Goal: Information Seeking & Learning: Learn about a topic

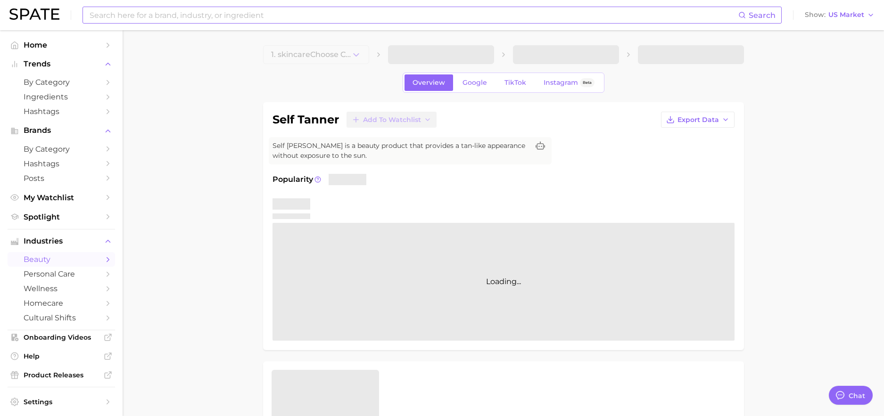
click at [206, 15] on input at bounding box center [414, 15] width 650 height 16
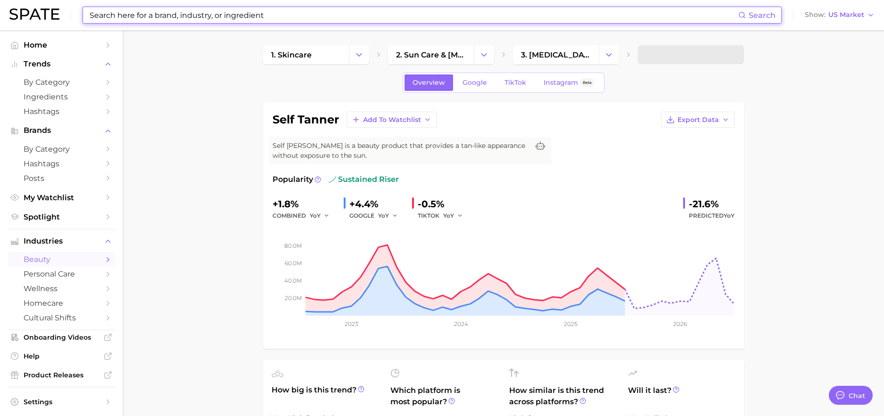
type textarea "x"
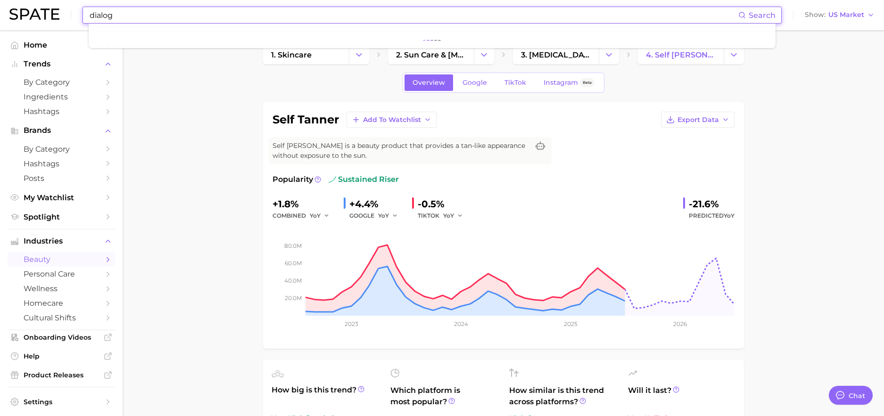
type input "dialog"
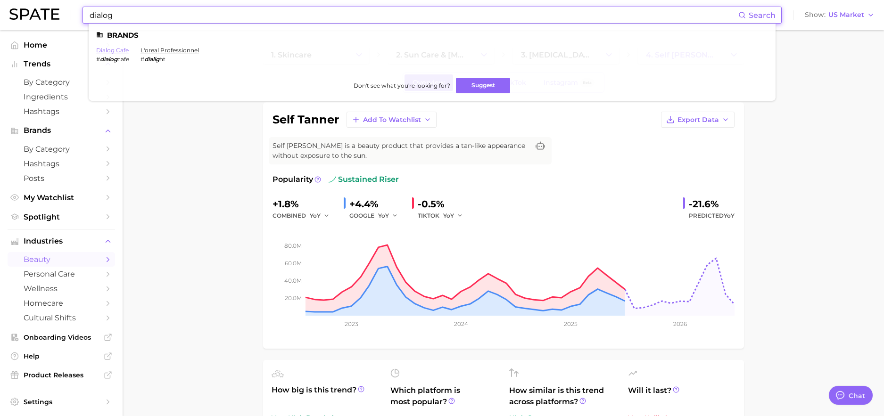
click at [112, 53] on link "dialog cafe" at bounding box center [112, 50] width 33 height 7
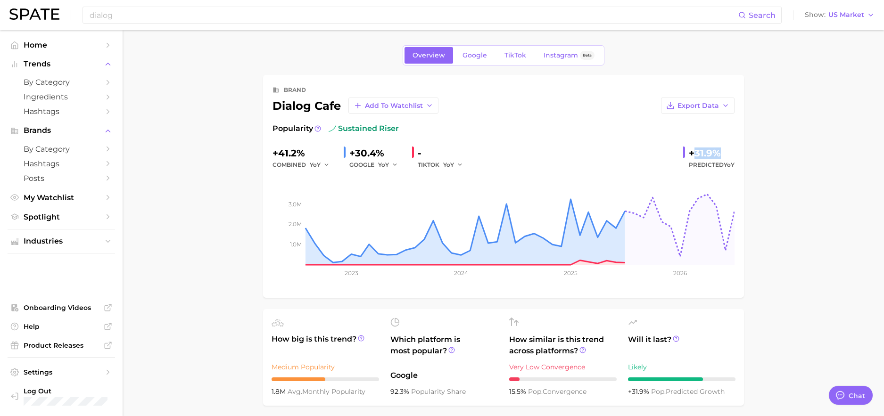
drag, startPoint x: 695, startPoint y: 155, endPoint x: 747, endPoint y: 154, distance: 52.4
click at [473, 56] on span "Google" at bounding box center [475, 55] width 25 height 8
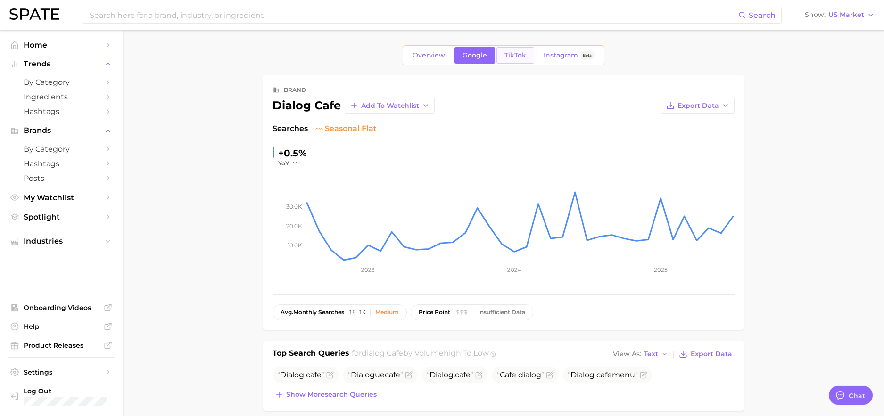
click at [516, 56] on span "TikTok" at bounding box center [516, 55] width 22 height 8
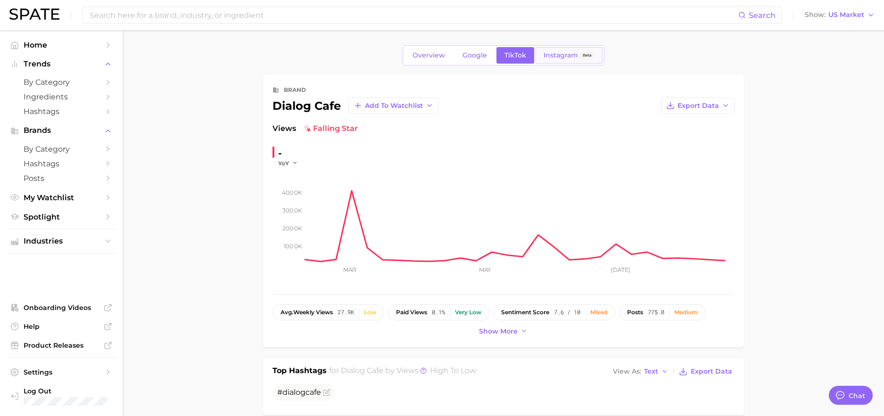
click at [561, 49] on link "Instagram Beta" at bounding box center [569, 55] width 67 height 17
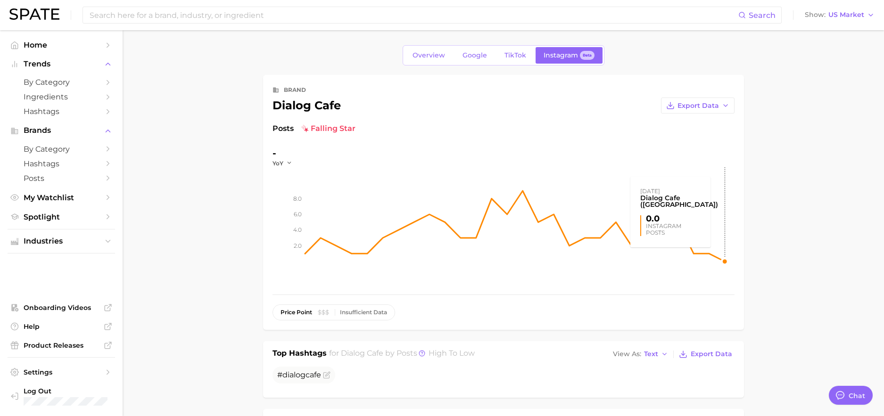
click at [727, 247] on rect at bounding box center [520, 214] width 429 height 94
click at [475, 55] on span "Google" at bounding box center [475, 55] width 25 height 8
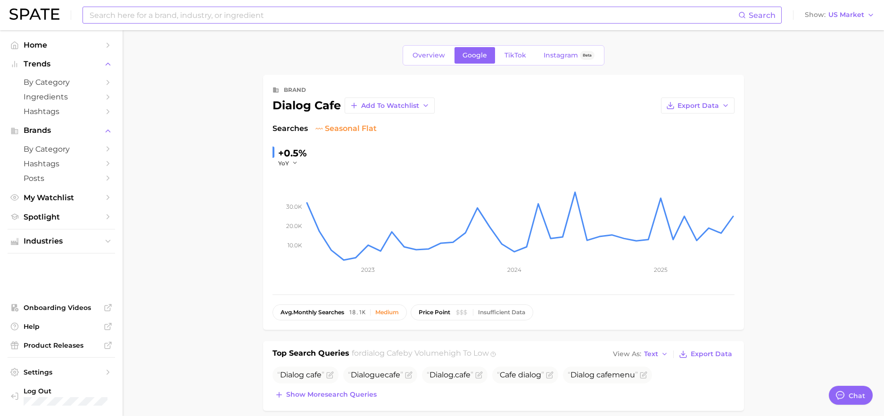
click at [221, 15] on input at bounding box center [414, 15] width 650 height 16
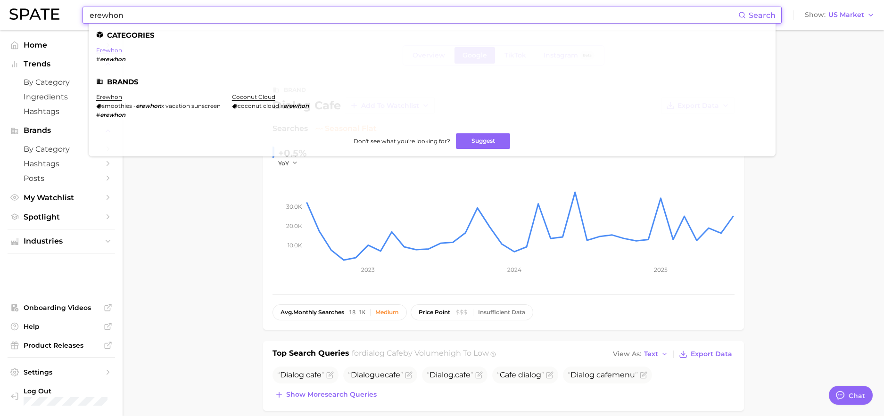
type input "erewhon"
click at [114, 47] on link "erewhon" at bounding box center [109, 50] width 26 height 7
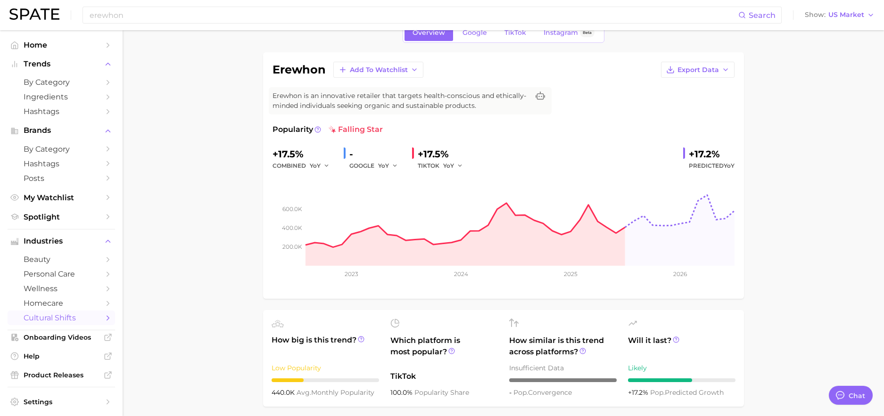
scroll to position [51, 0]
click at [474, 37] on link "Google" at bounding box center [475, 31] width 41 height 17
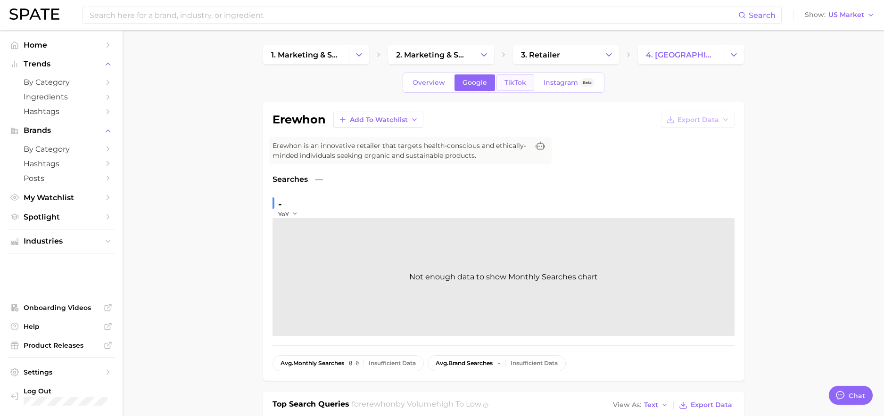
click at [515, 87] on link "TikTok" at bounding box center [516, 83] width 38 height 17
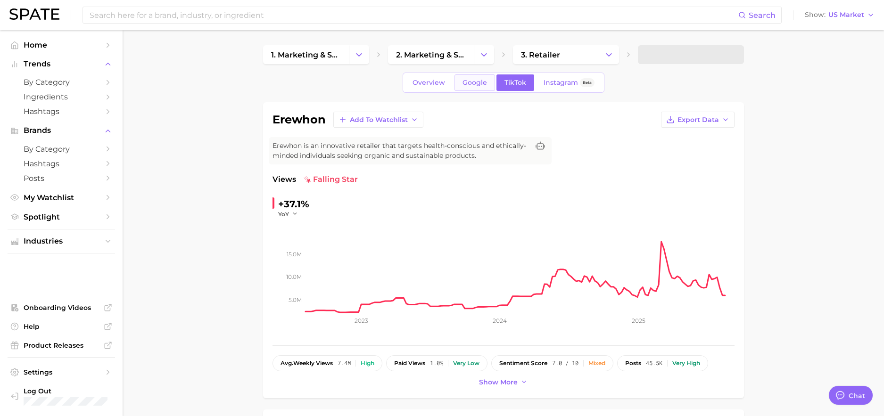
click at [473, 82] on span "Google" at bounding box center [475, 83] width 25 height 8
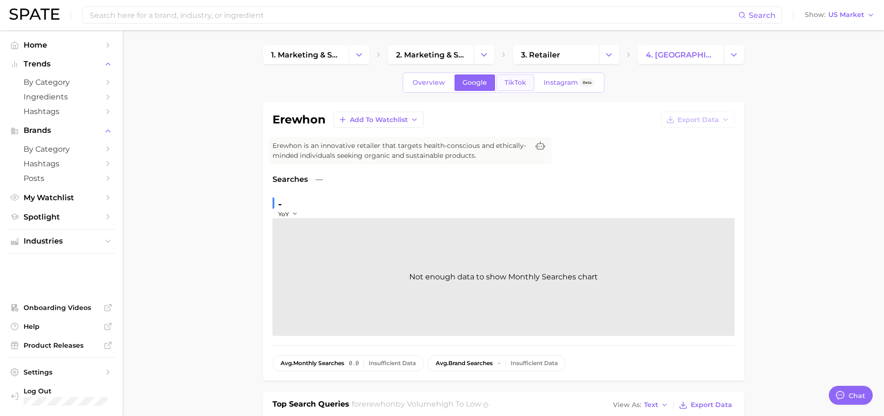
click at [506, 87] on link "TikTok" at bounding box center [516, 83] width 38 height 17
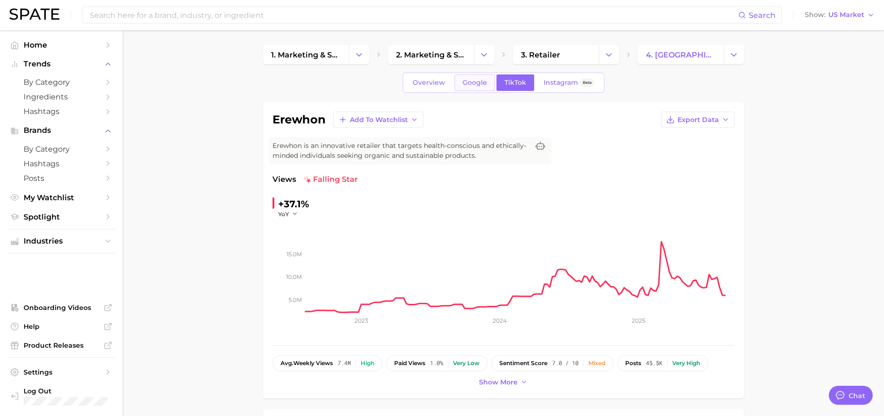
click at [461, 88] on link "Google" at bounding box center [475, 83] width 41 height 17
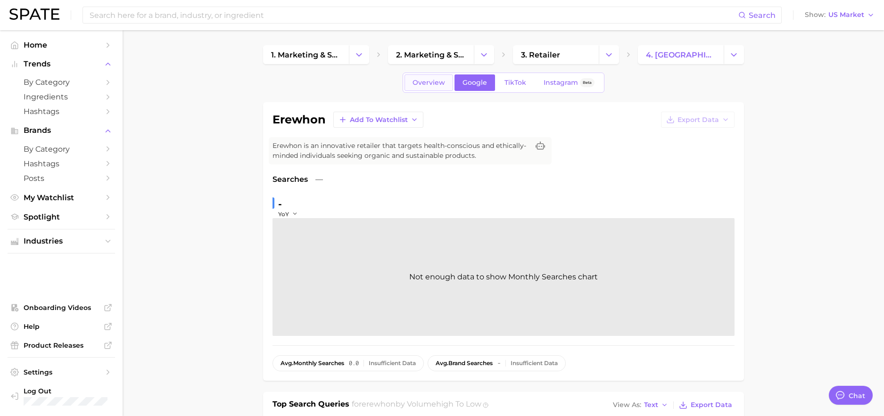
click at [431, 83] on span "Overview" at bounding box center [429, 83] width 33 height 8
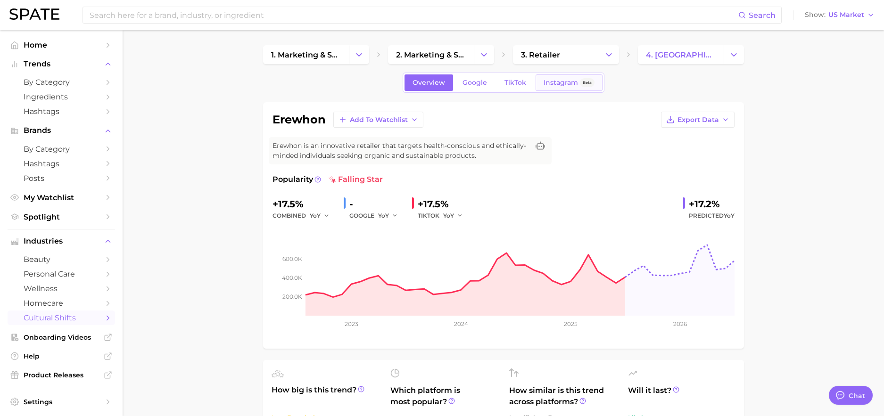
click at [540, 85] on link "Instagram Beta" at bounding box center [569, 83] width 67 height 17
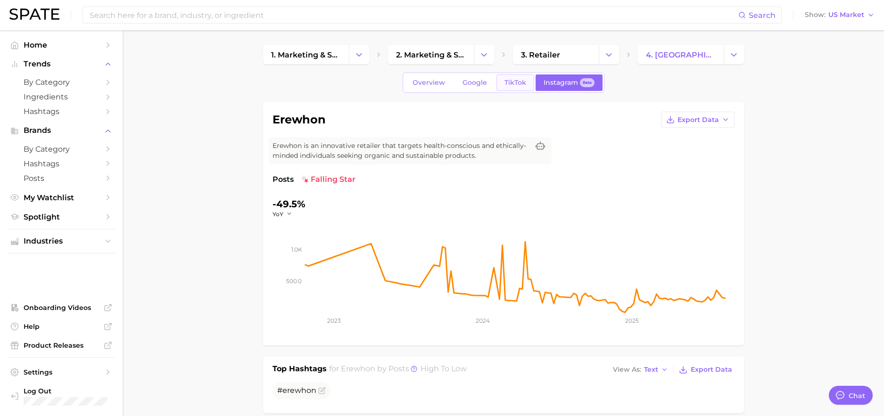
click at [510, 85] on span "TikTok" at bounding box center [516, 83] width 22 height 8
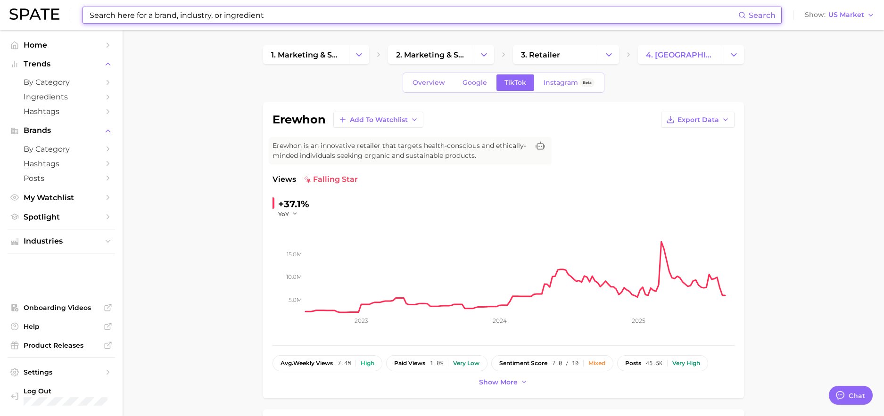
click at [301, 15] on input at bounding box center [414, 15] width 650 height 16
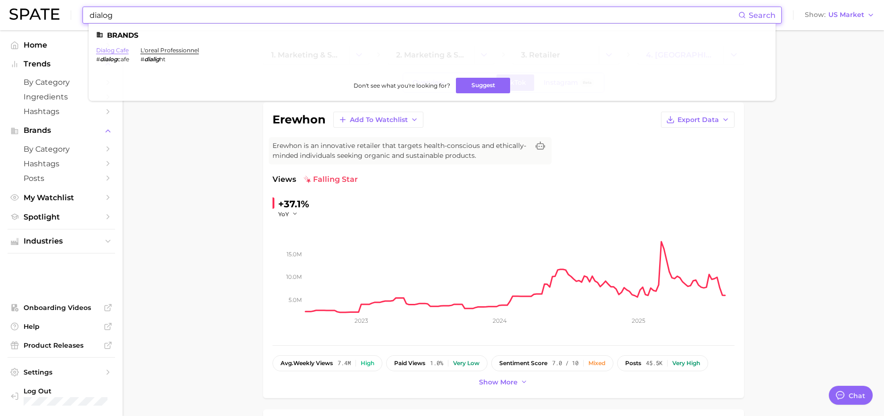
type input "dialog"
click at [116, 50] on link "dialog cafe" at bounding box center [112, 50] width 33 height 7
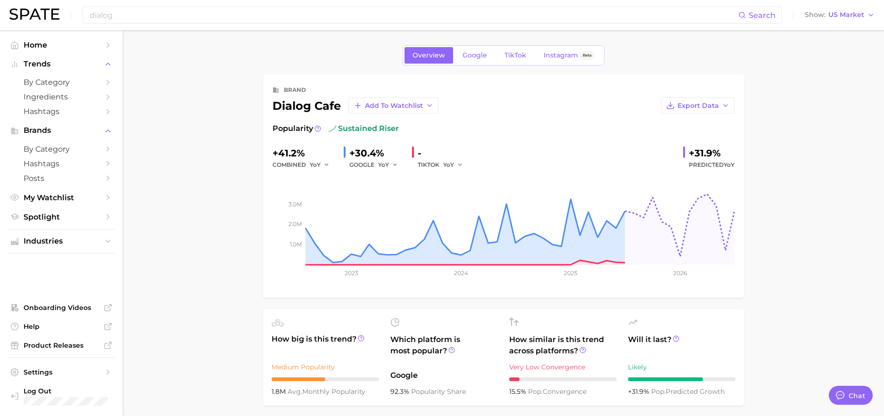
click at [316, 130] on icon at bounding box center [318, 128] width 7 height 7
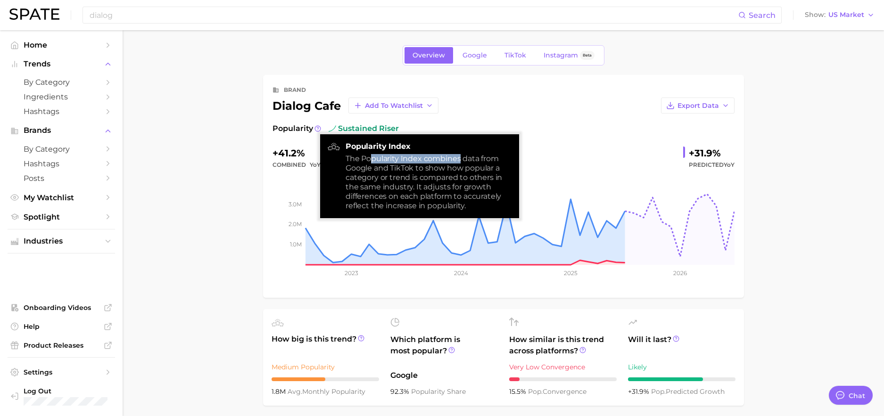
drag, startPoint x: 373, startPoint y: 161, endPoint x: 459, endPoint y: 161, distance: 85.8
click at [459, 161] on div "The Popularity Index combines data from Google and TikTok to show how popular a…" at bounding box center [429, 182] width 166 height 57
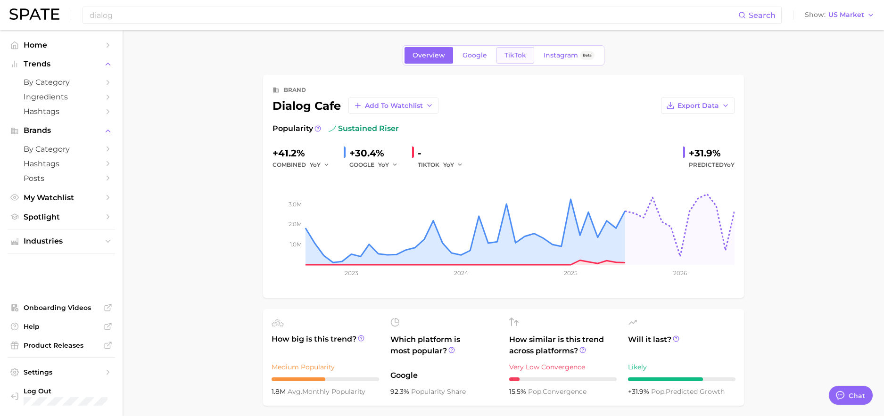
click at [518, 56] on span "TikTok" at bounding box center [516, 55] width 22 height 8
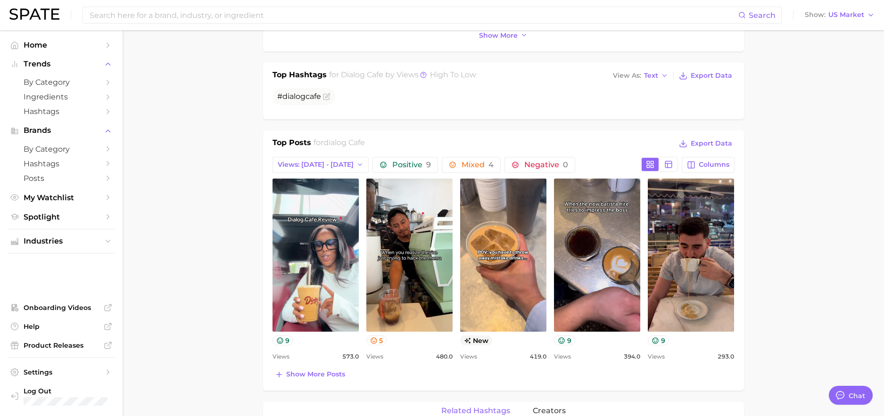
scroll to position [338, 0]
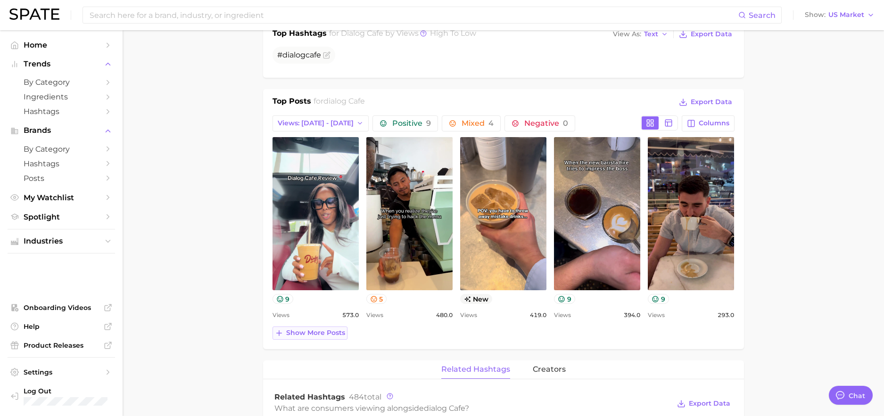
click at [332, 336] on span "Show more posts" at bounding box center [315, 333] width 59 height 8
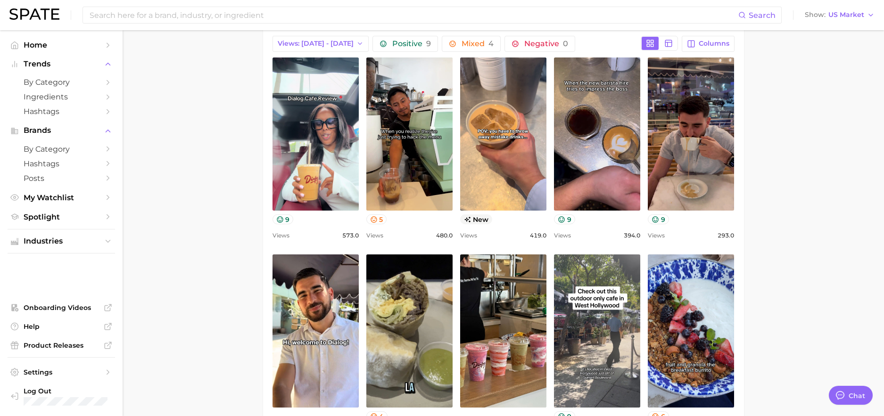
scroll to position [419, 0]
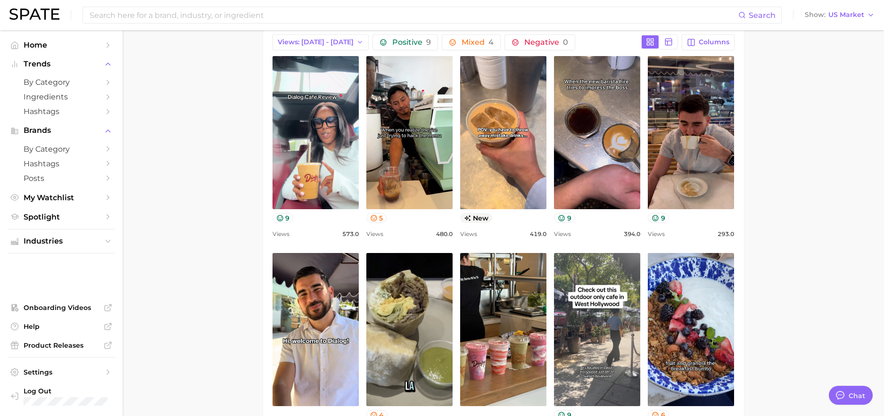
click at [796, 245] on main "Overview Google TikTok Instagram Beta brand dialog cafe Add to Watchlist Export…" at bounding box center [504, 342] width 762 height 1462
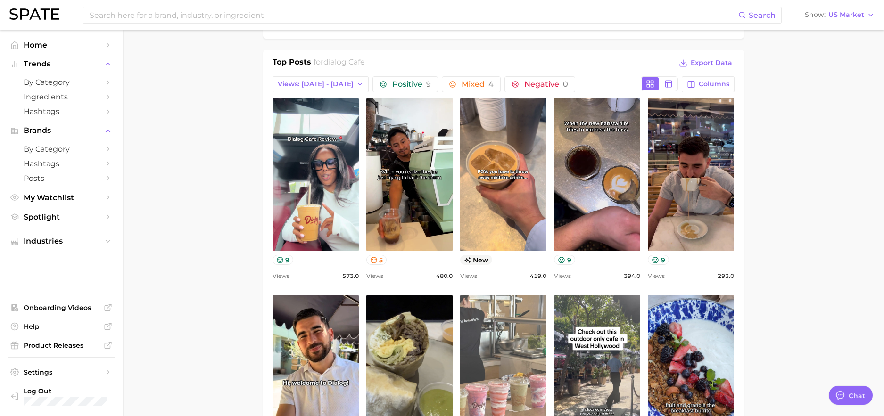
scroll to position [369, 0]
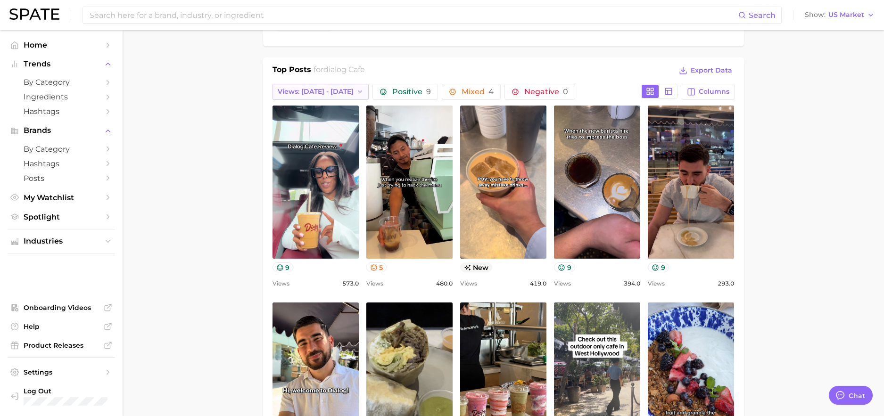
click at [357, 92] on icon "button" at bounding box center [361, 92] width 8 height 8
click at [281, 141] on span "Total Views" at bounding box center [289, 143] width 39 height 8
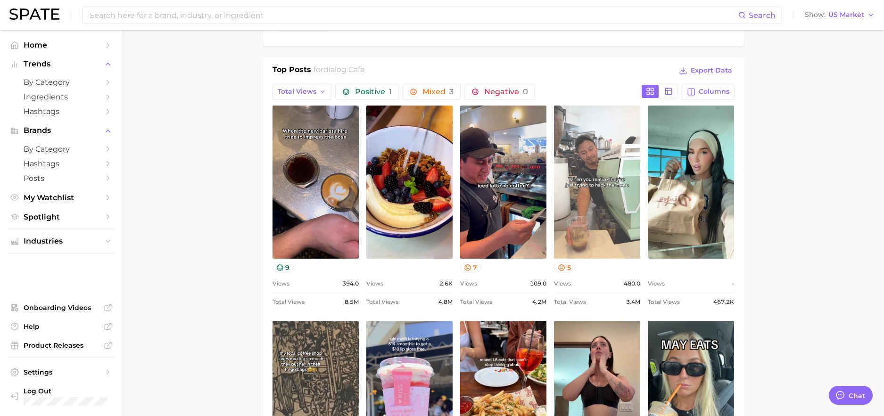
scroll to position [0, 0]
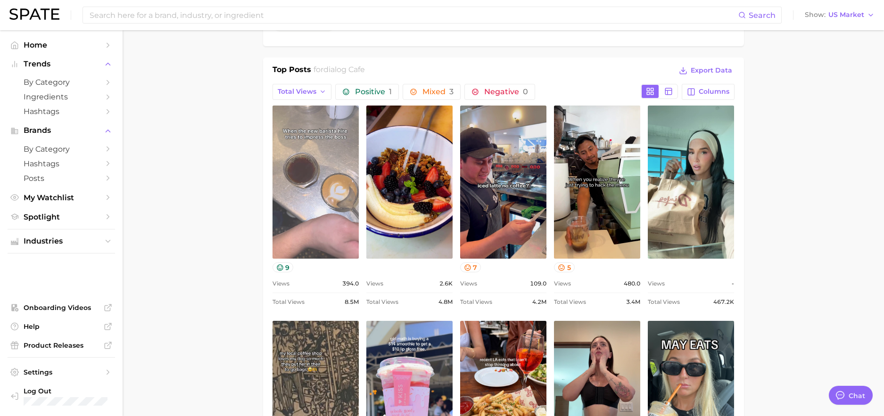
click at [340, 186] on link "view post on TikTok" at bounding box center [316, 182] width 86 height 153
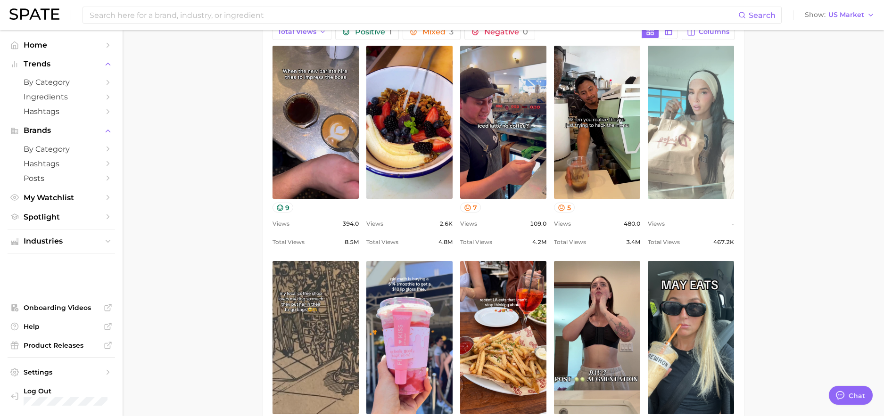
click at [706, 122] on link "view post on TikTok" at bounding box center [691, 122] width 86 height 153
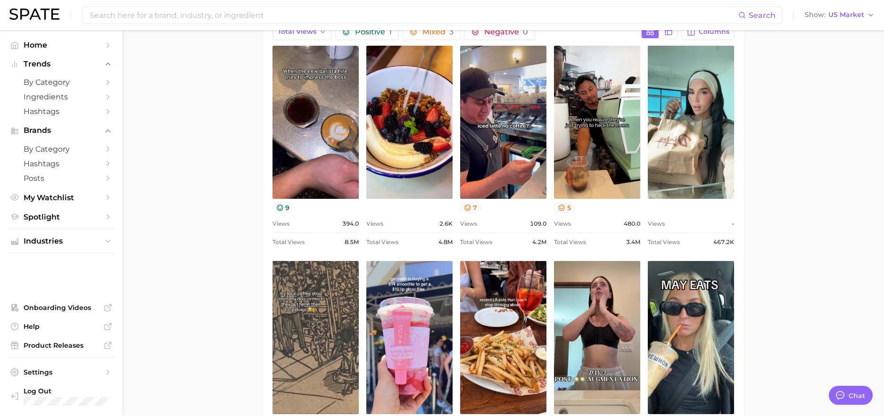
click at [797, 246] on main "Overview Google TikTok Instagram Beta brand dialog cafe Add to Watchlist Export…" at bounding box center [504, 345] width 762 height 1489
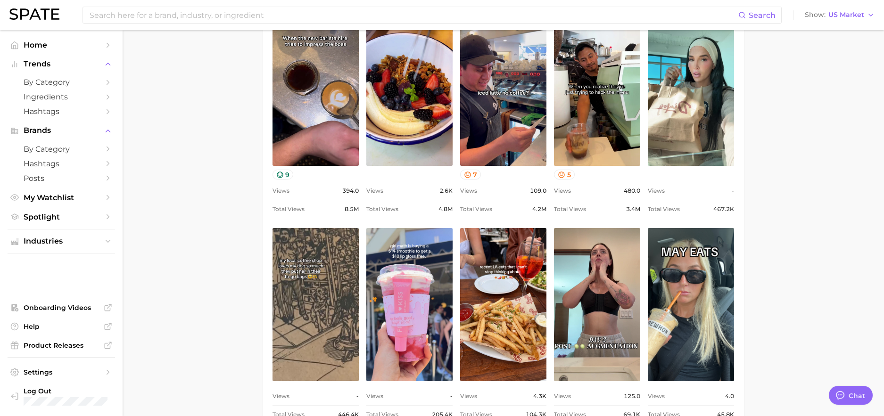
scroll to position [464, 0]
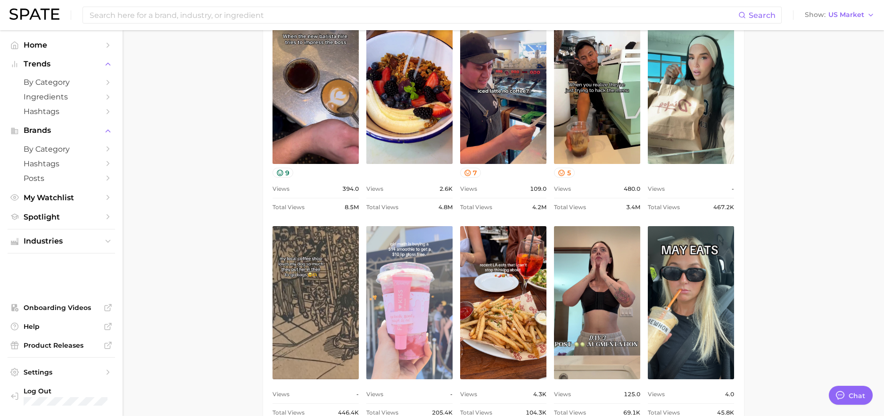
click at [402, 276] on link "view post on TikTok" at bounding box center [409, 302] width 86 height 153
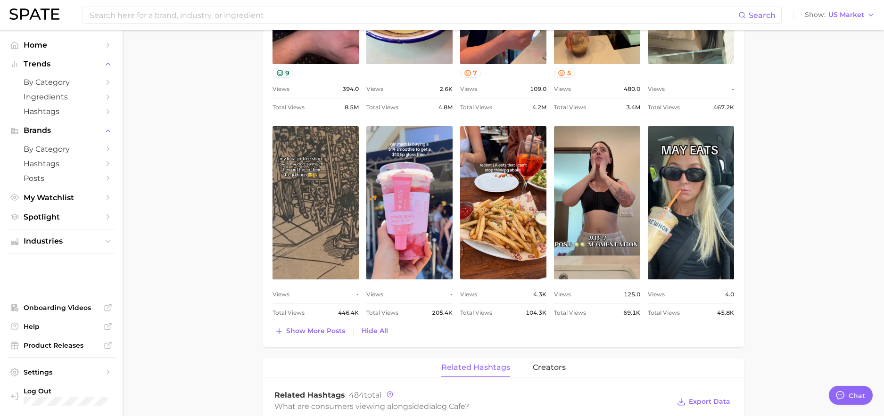
scroll to position [566, 0]
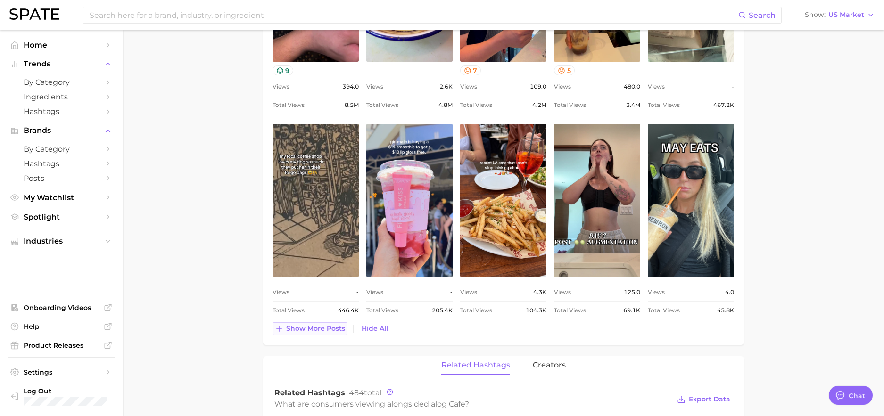
click at [331, 331] on span "Show more posts" at bounding box center [315, 329] width 59 height 8
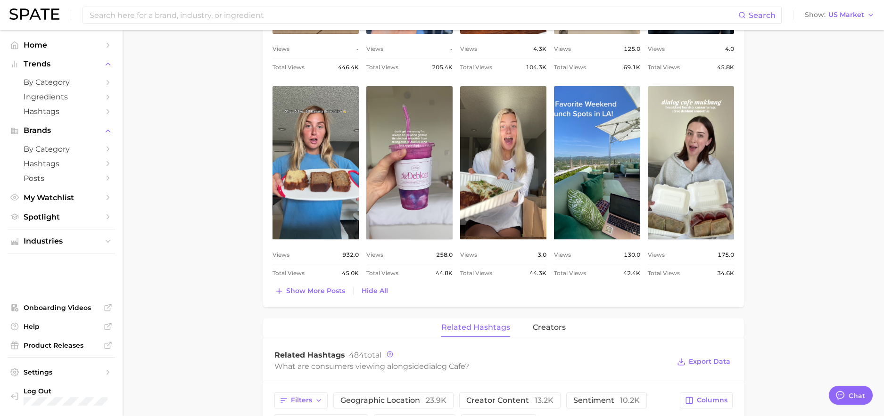
scroll to position [816, 0]
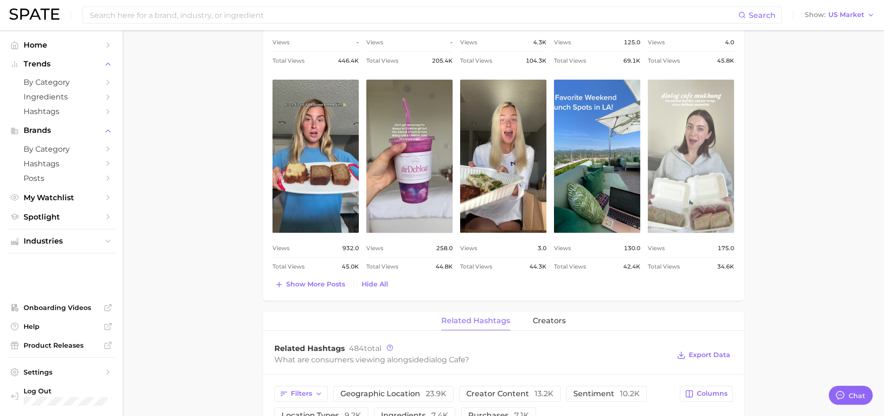
click at [686, 157] on link "view post on TikTok" at bounding box center [691, 156] width 86 height 153
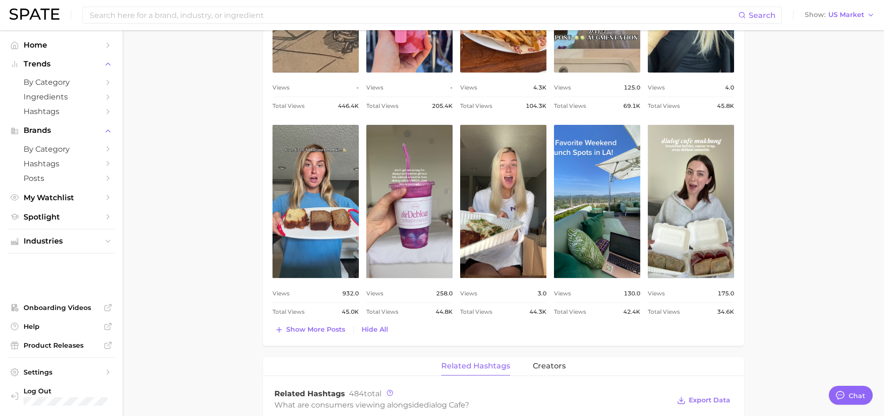
scroll to position [763, 0]
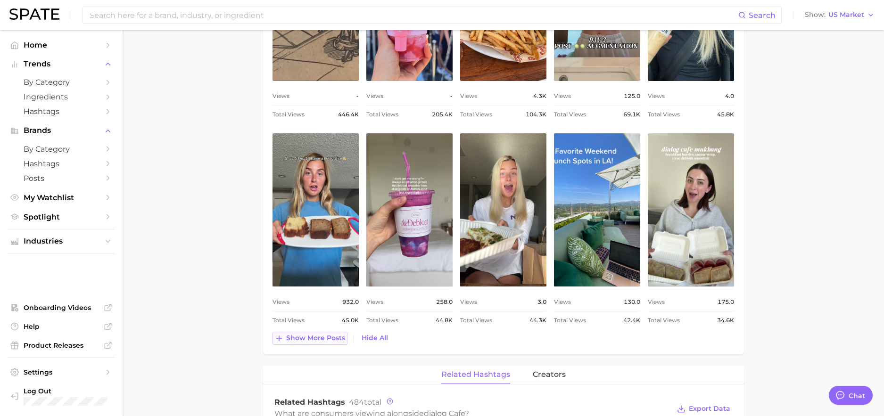
click at [334, 336] on span "Show more posts" at bounding box center [315, 338] width 59 height 8
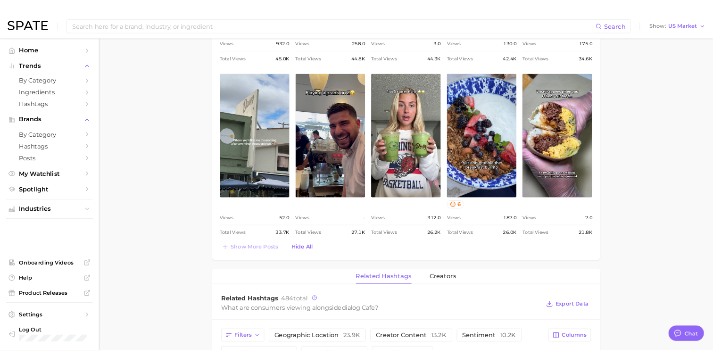
scroll to position [1029, 0]
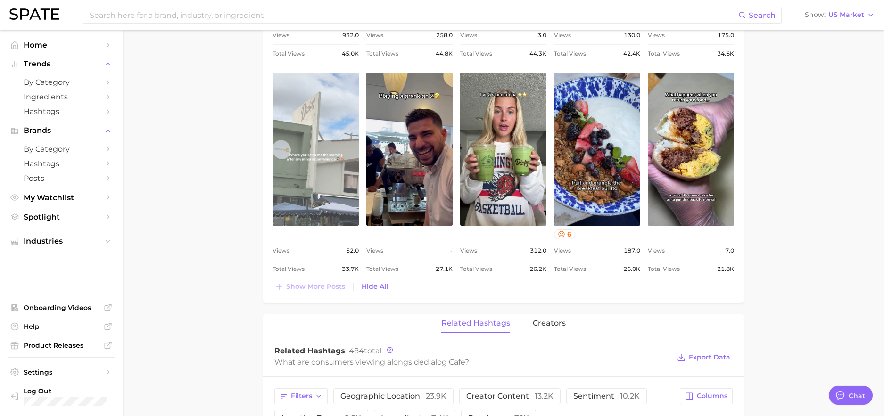
click at [310, 176] on link "view post on TikTok" at bounding box center [316, 149] width 86 height 153
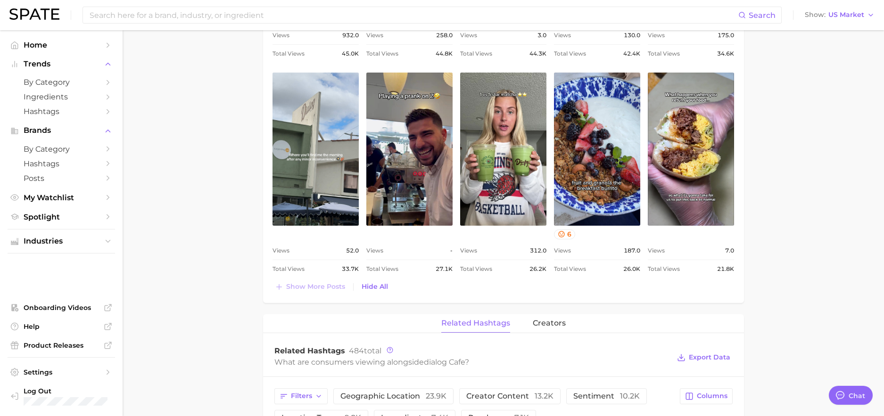
type textarea "x"
